Goal: Ask a question

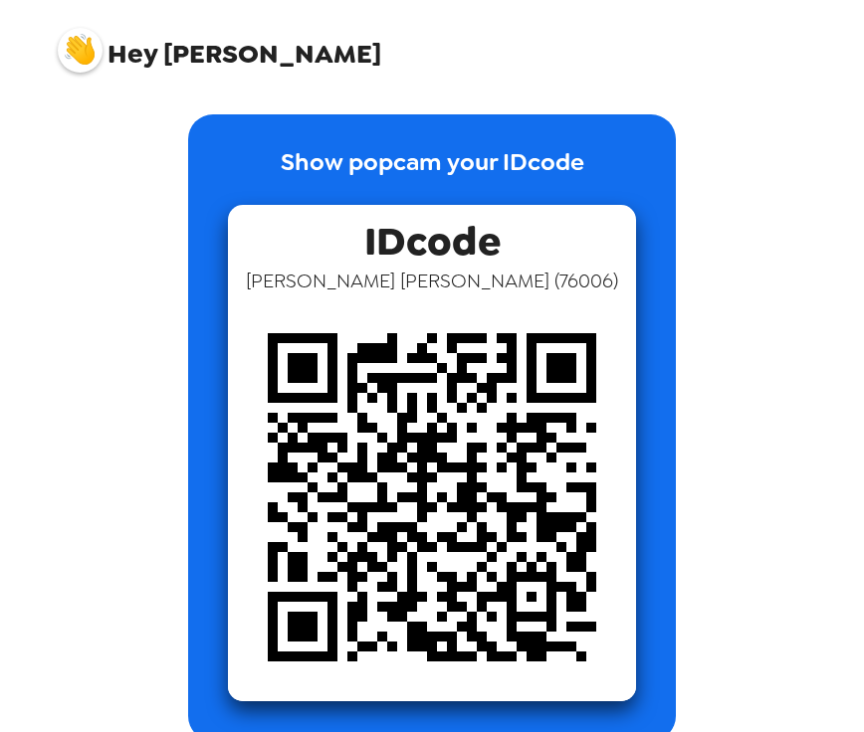
scroll to position [30, 0]
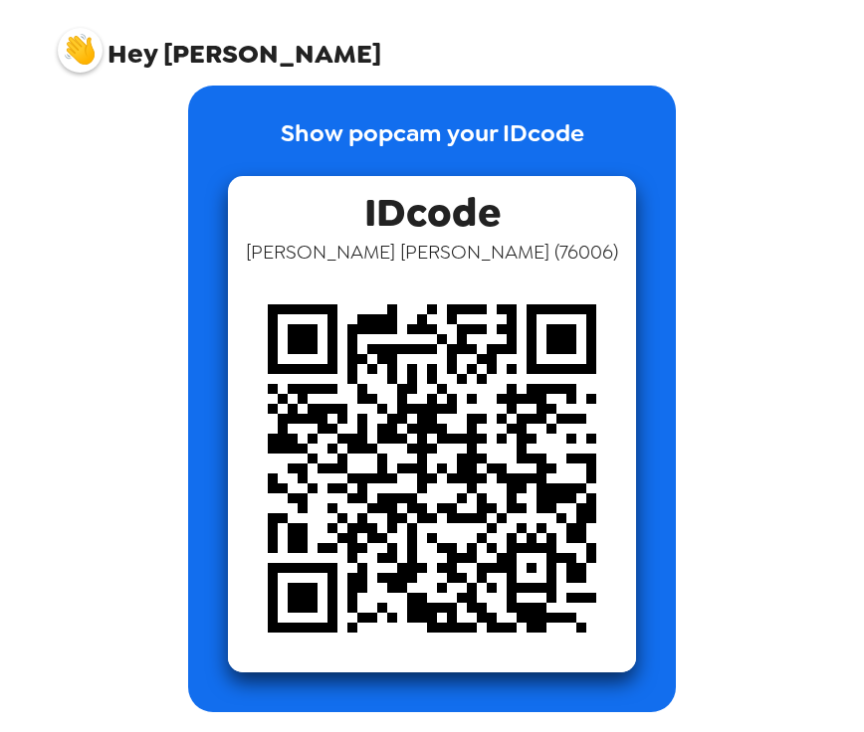
click at [75, 49] on img at bounding box center [80, 50] width 45 height 45
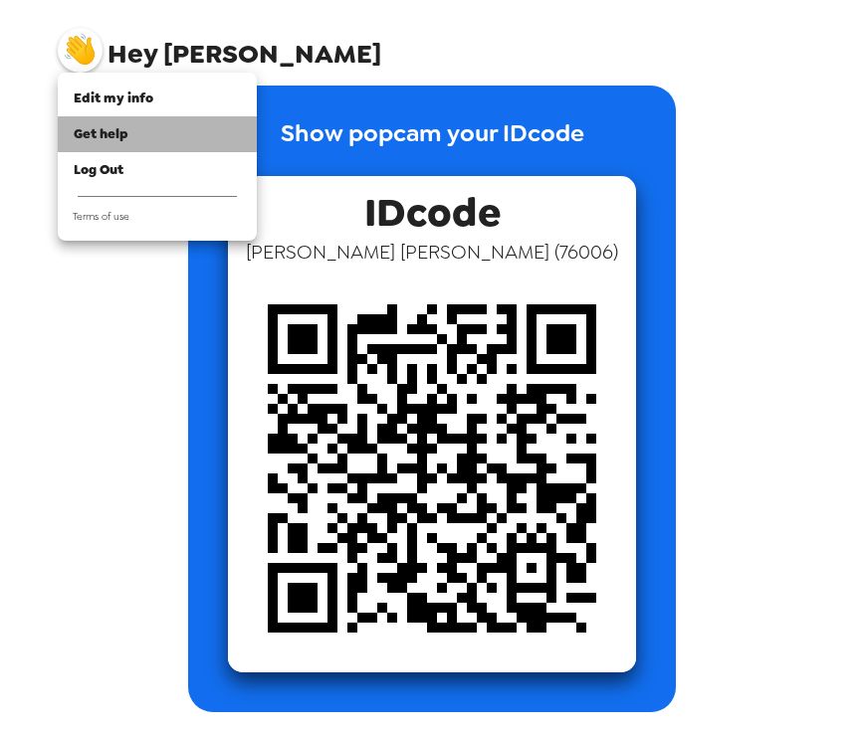
click at [132, 122] on li "Get help" at bounding box center [157, 134] width 199 height 36
